Goal: Transaction & Acquisition: Subscribe to service/newsletter

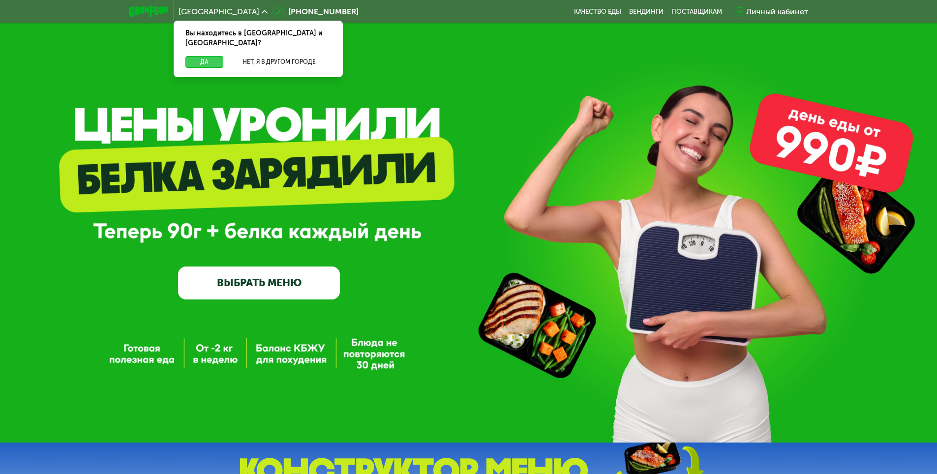
click at [207, 56] on button "Да" at bounding box center [205, 62] width 38 height 12
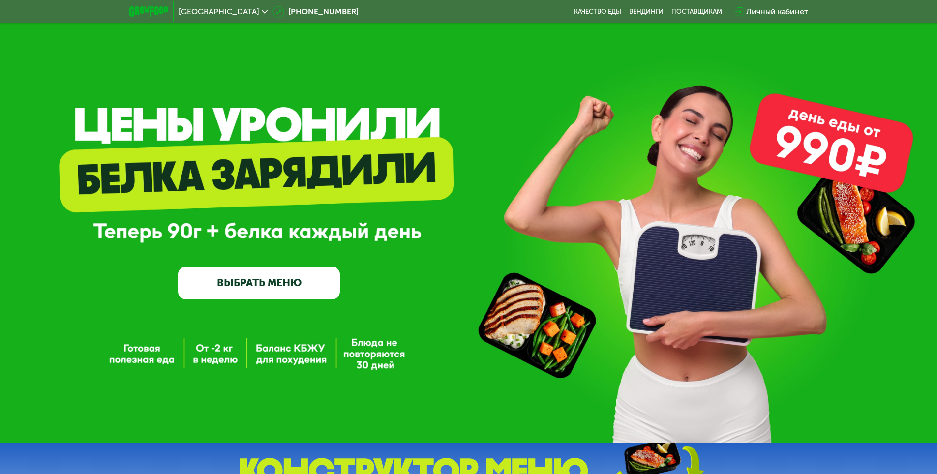
click at [272, 287] on link "ВЫБРАТЬ МЕНЮ" at bounding box center [259, 283] width 162 height 32
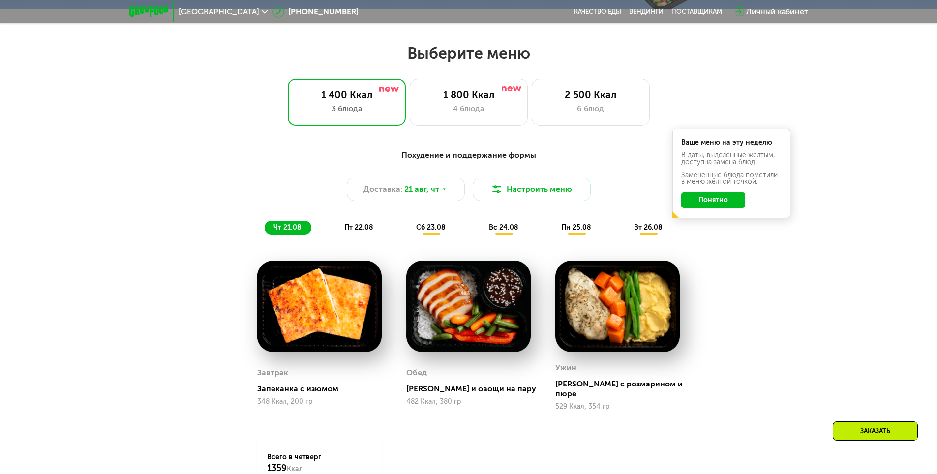
scroll to position [531, 0]
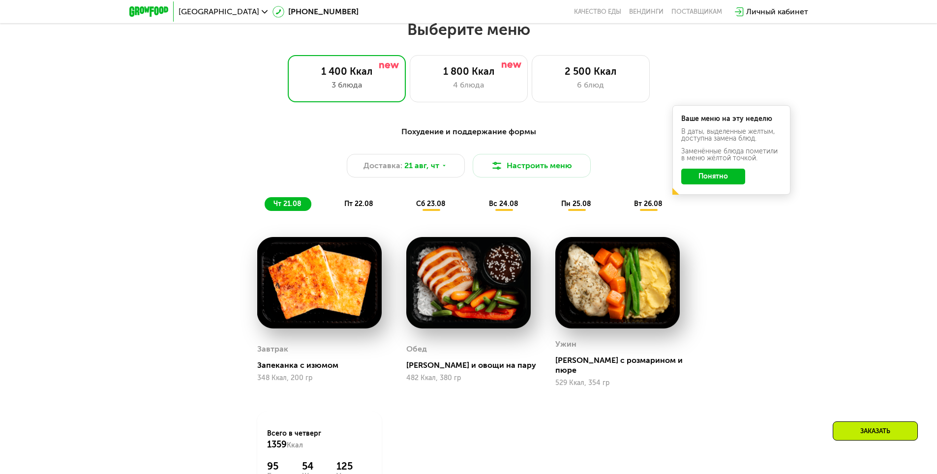
click at [715, 188] on div "Ваше меню на эту неделю В даты, выделенные желтым, доступна замена блюд. Заменё…" at bounding box center [732, 150] width 118 height 90
click at [714, 185] on button "Понятно" at bounding box center [714, 177] width 64 height 16
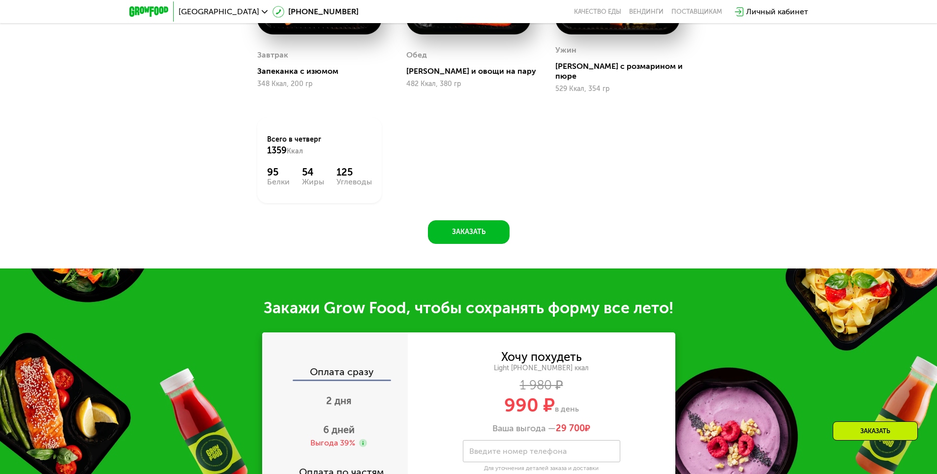
scroll to position [974, 0]
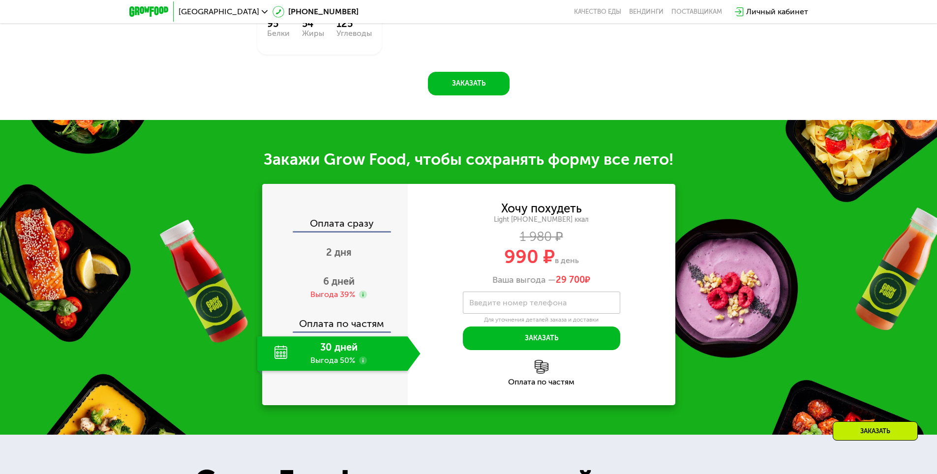
click at [345, 357] on div "30 дней Выгода 50%" at bounding box center [332, 354] width 151 height 34
click at [350, 320] on div "Оплата по частям" at bounding box center [335, 320] width 145 height 23
click at [335, 280] on span "6 дней" at bounding box center [338, 282] width 31 height 12
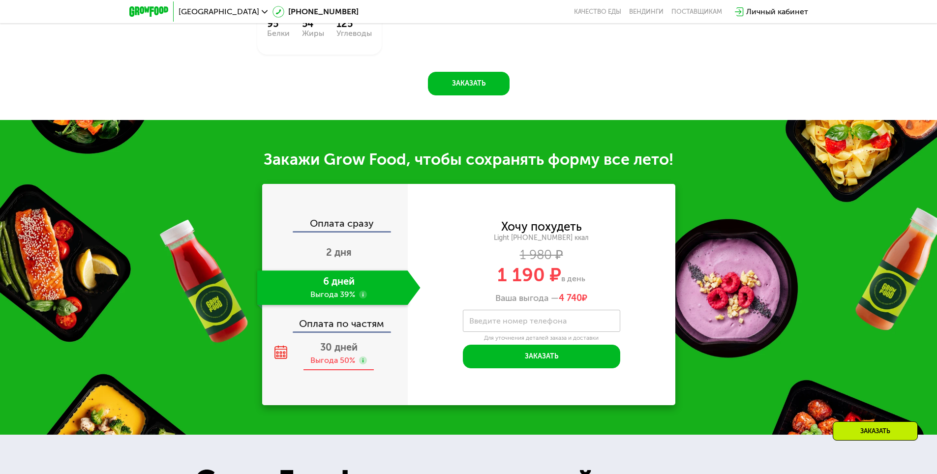
click at [347, 342] on span "30 дней" at bounding box center [338, 348] width 37 height 12
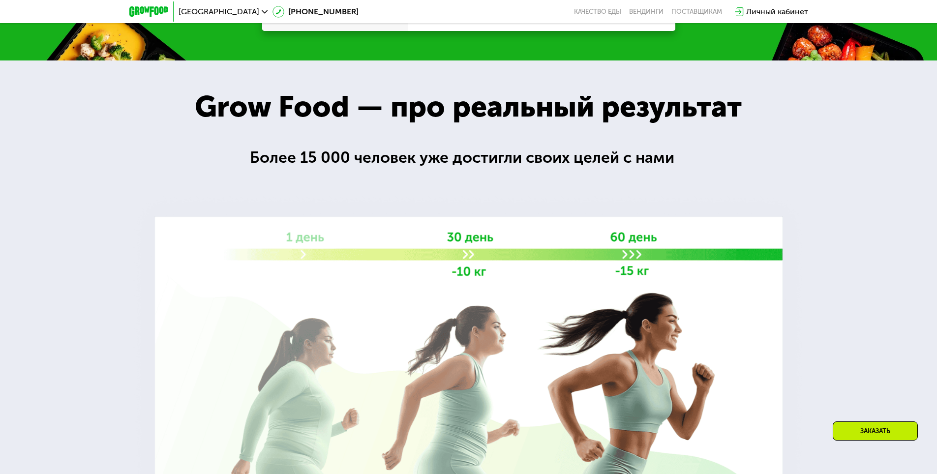
scroll to position [0, 0]
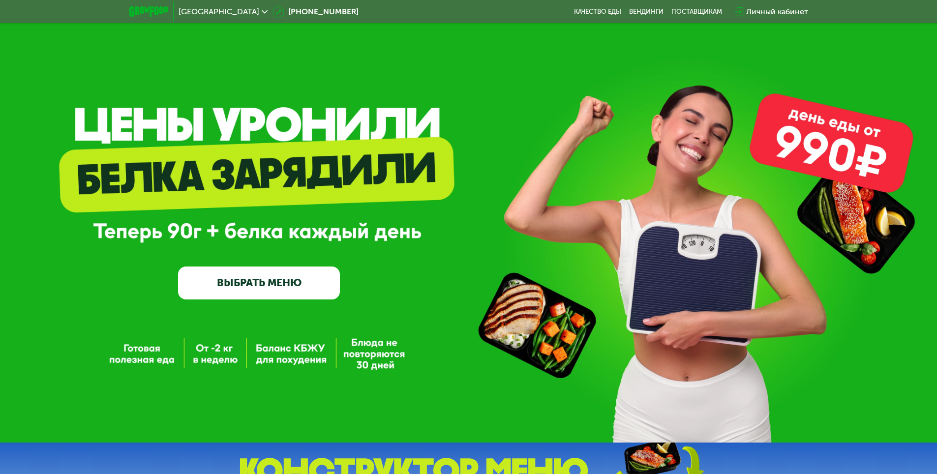
drag, startPoint x: 291, startPoint y: 353, endPoint x: 219, endPoint y: 134, distance: 231.1
